Goal: Find specific page/section

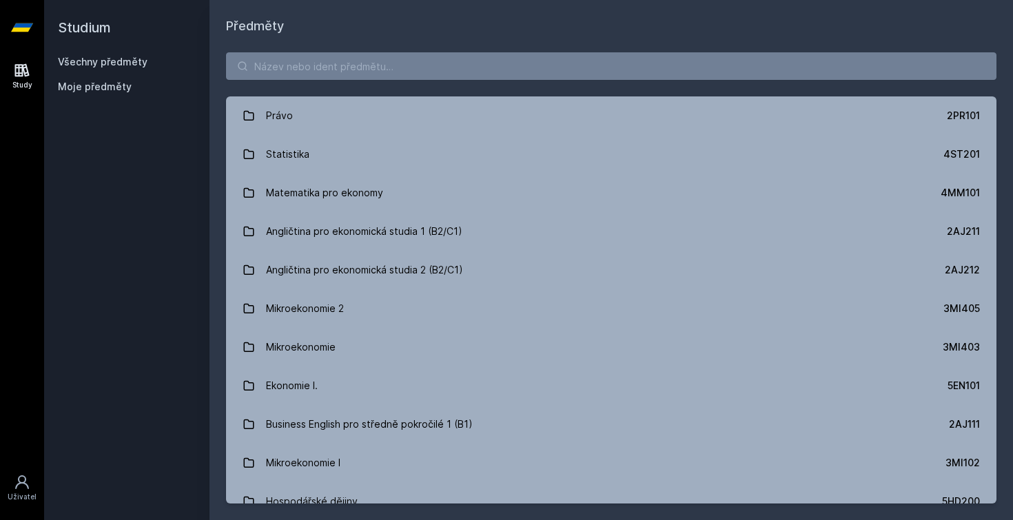
click at [111, 85] on span "Moje předměty" at bounding box center [95, 87] width 74 height 14
click at [283, 70] on input "search" at bounding box center [611, 66] width 770 height 28
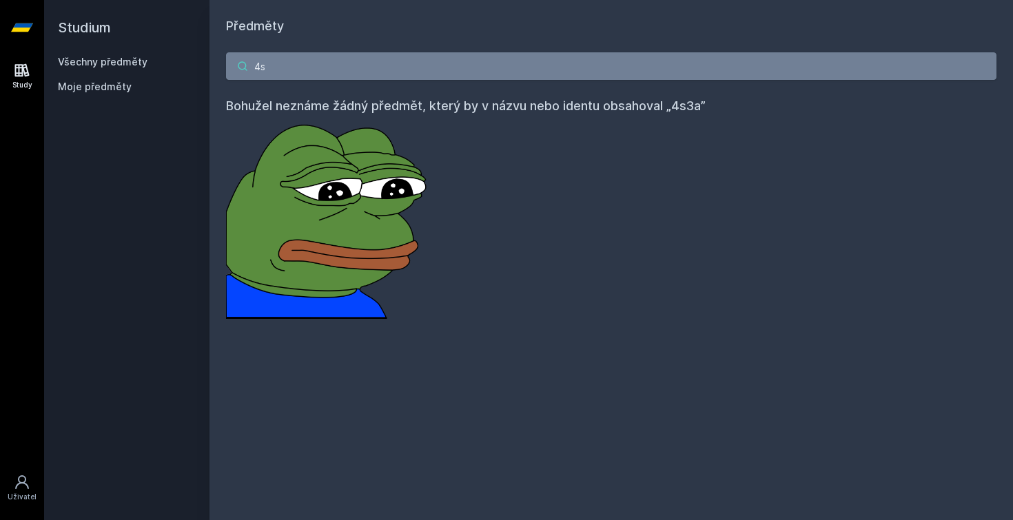
type input "4"
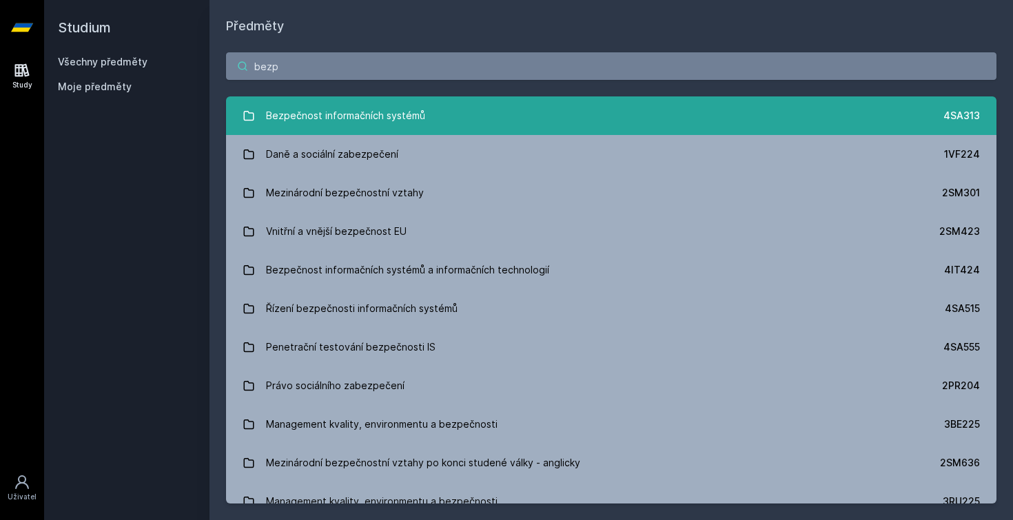
type input "bezp"
click at [309, 110] on div "Bezpečnost informačních systémů" at bounding box center [345, 116] width 159 height 28
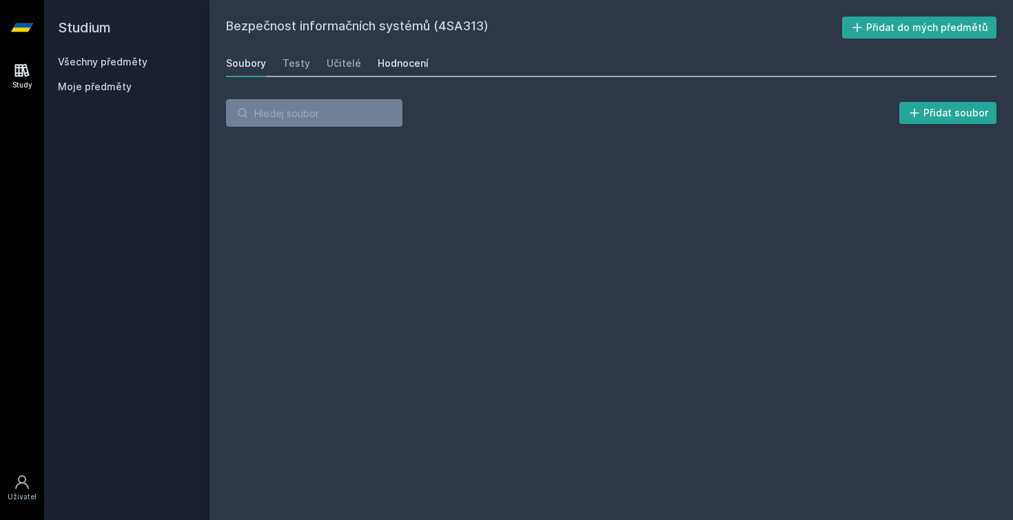
click at [382, 63] on div "Hodnocení" at bounding box center [403, 64] width 51 height 14
click at [347, 63] on div "Učitelé" at bounding box center [344, 64] width 34 height 14
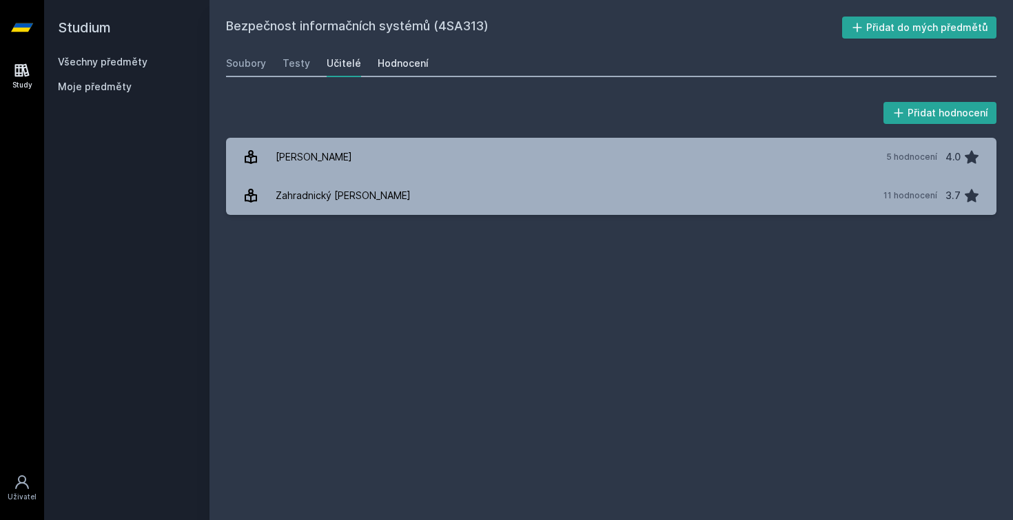
click at [391, 62] on div "Hodnocení" at bounding box center [403, 64] width 51 height 14
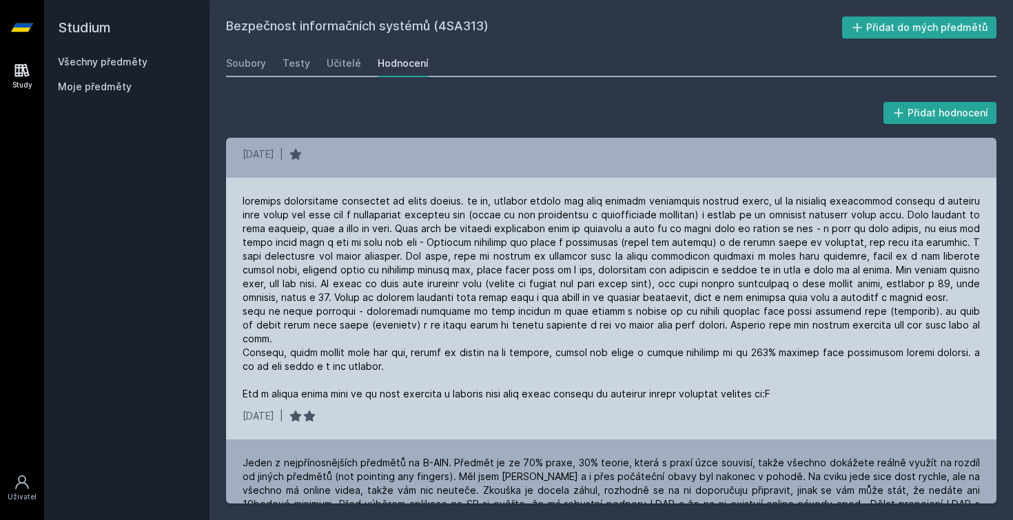
scroll to position [124, 0]
